Goal: Task Accomplishment & Management: Manage account settings

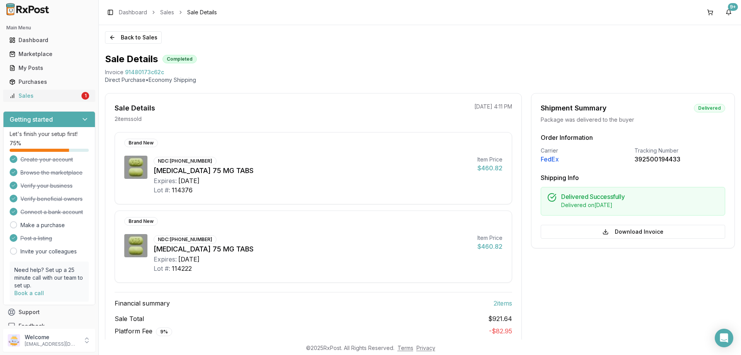
click at [57, 92] on div "Sales" at bounding box center [44, 96] width 71 height 8
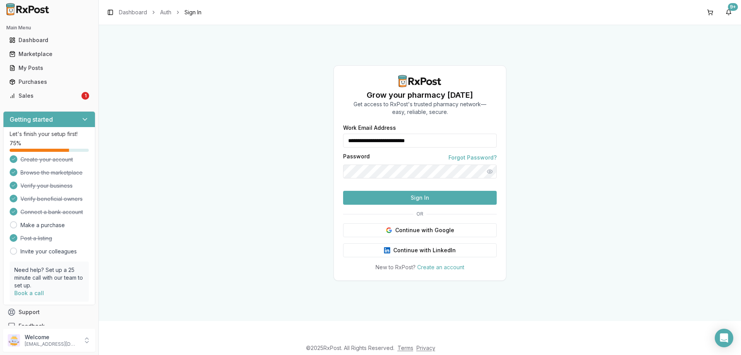
click at [406, 205] on button "Sign In" at bounding box center [420, 198] width 154 height 14
click at [397, 205] on button "Sign In" at bounding box center [420, 198] width 154 height 14
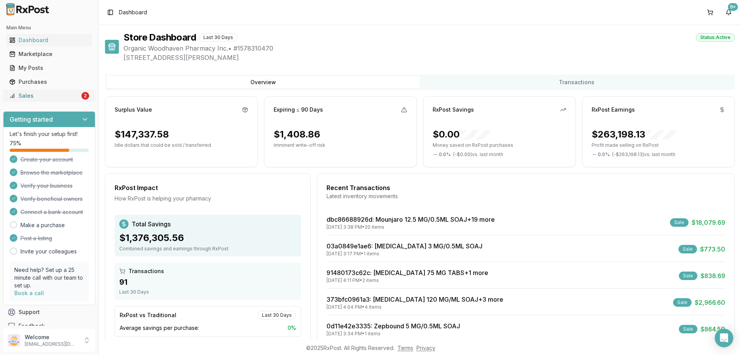
click at [61, 90] on link "Sales 2" at bounding box center [49, 96] width 86 height 14
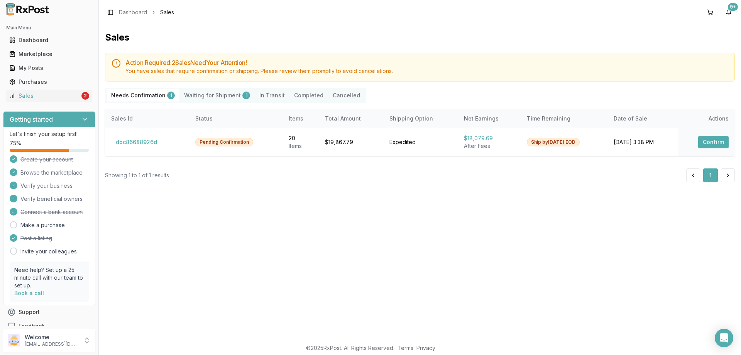
click at [195, 97] on Shipment "Waiting for Shipment 1" at bounding box center [216, 95] width 75 height 12
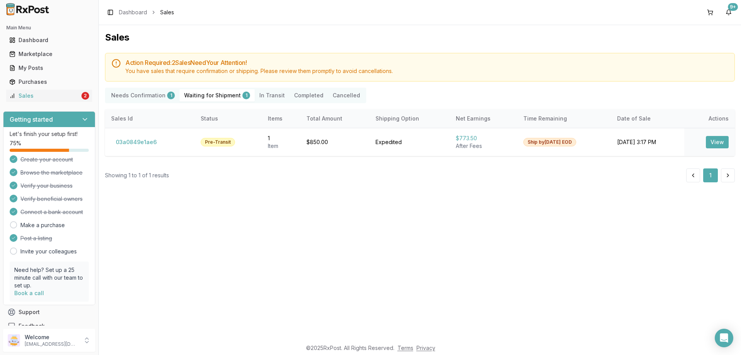
click at [139, 93] on Confirmation "Needs Confirmation 1" at bounding box center [143, 95] width 73 height 12
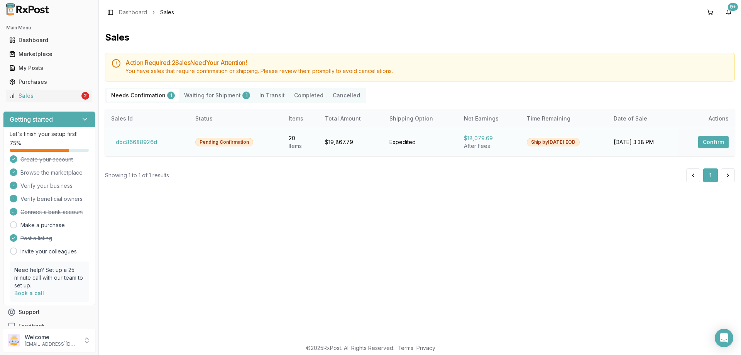
click at [712, 138] on button "Confirm" at bounding box center [713, 142] width 30 height 12
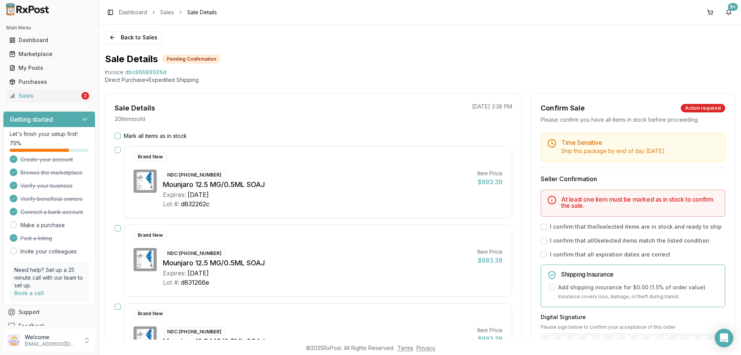
click at [120, 137] on button "Mark all items as in stock" at bounding box center [118, 136] width 6 height 6
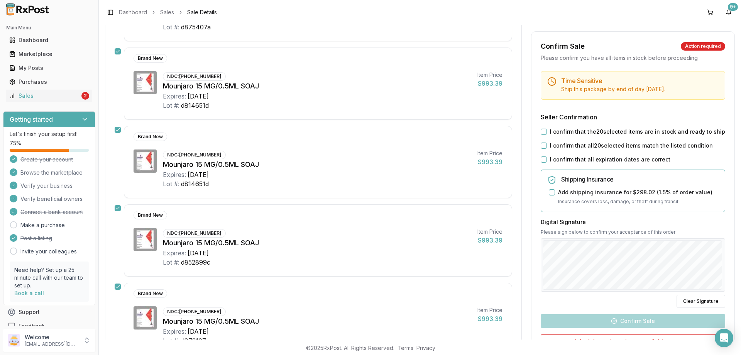
scroll to position [1466, 0]
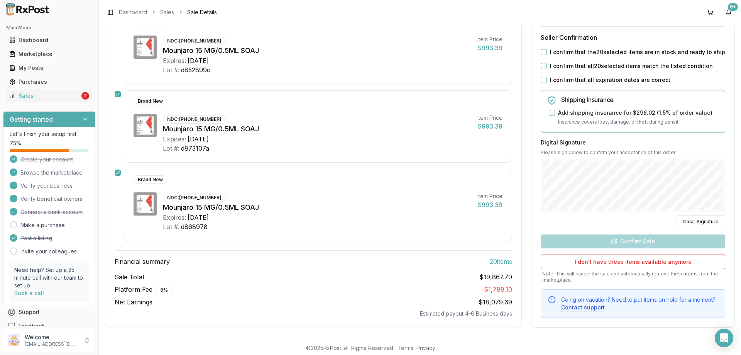
drag, startPoint x: 539, startPoint y: 47, endPoint x: 541, endPoint y: 55, distance: 7.9
click at [539, 47] on div "Time Sensitive Ship this package by end of day Wednesday, August 27th . Seller …" at bounding box center [632, 155] width 203 height 326
click at [542, 56] on div "Time Sensitive Ship this package by end of day Wednesday, August 27th . Seller …" at bounding box center [632, 155] width 203 height 326
drag, startPoint x: 543, startPoint y: 52, endPoint x: 543, endPoint y: 63, distance: 10.4
click at [543, 54] on button "I confirm that the 20 selected items are in stock and ready to ship" at bounding box center [544, 52] width 6 height 6
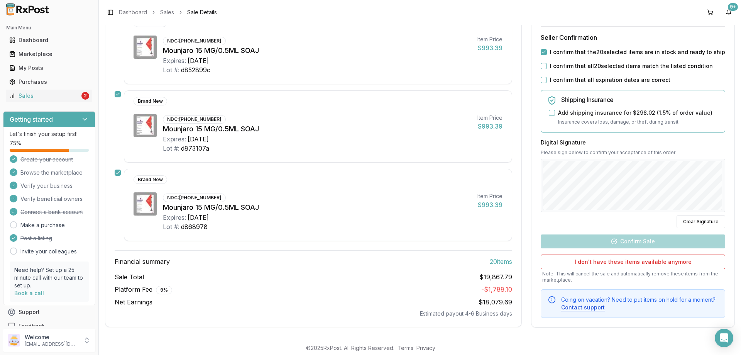
click at [543, 72] on div "Time Sensitive Ship this package by end of day Wednesday, August 27th . Seller …" at bounding box center [632, 155] width 203 height 326
click at [543, 68] on button "I confirm that all 20 selected items match the listed condition" at bounding box center [544, 66] width 6 height 6
click at [541, 81] on button "I confirm that all expiration dates are correct" at bounding box center [544, 80] width 6 height 6
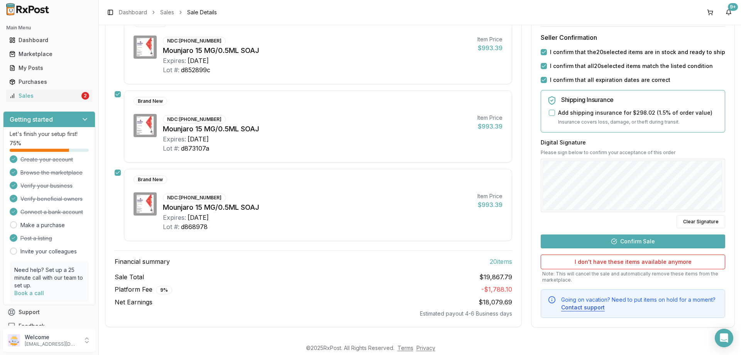
click at [623, 245] on button "Confirm Sale" at bounding box center [633, 241] width 184 height 14
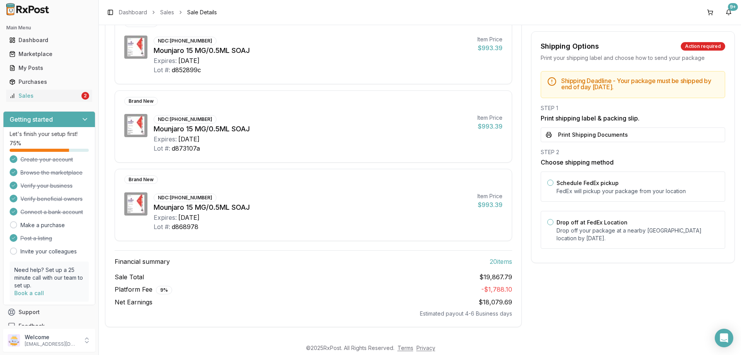
scroll to position [1452, 0]
click at [567, 133] on button "Print Shipping Documents" at bounding box center [633, 134] width 184 height 15
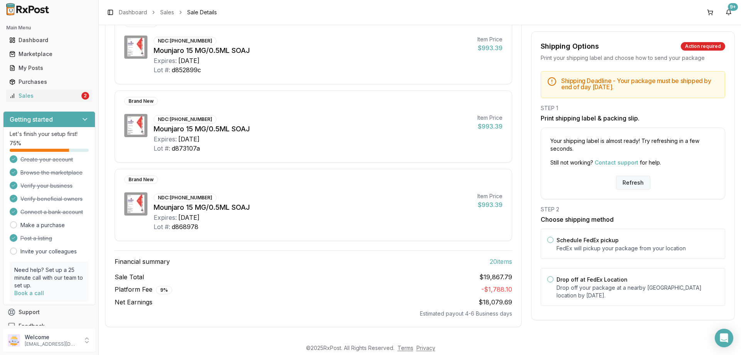
click at [622, 183] on button "Refresh" at bounding box center [633, 183] width 34 height 14
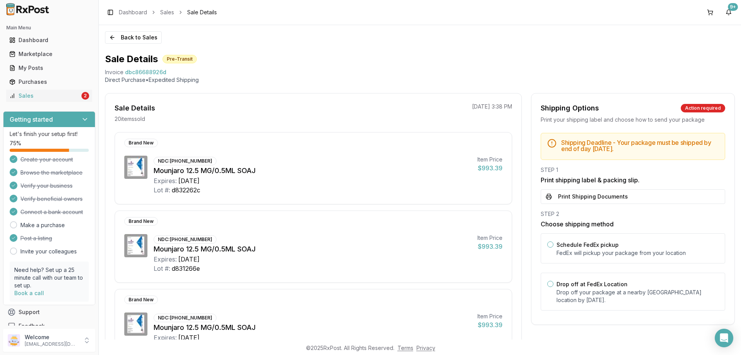
click at [584, 191] on button "Print Shipping Documents" at bounding box center [633, 196] width 184 height 15
click at [59, 88] on link "Purchases" at bounding box center [49, 82] width 86 height 14
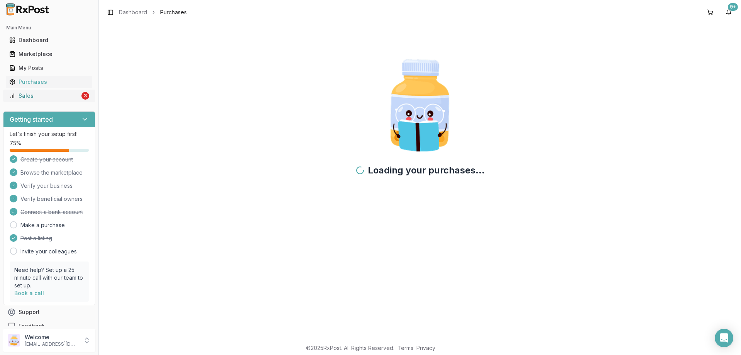
click at [64, 94] on div "Sales" at bounding box center [44, 96] width 71 height 8
